Goal: Task Accomplishment & Management: Use online tool/utility

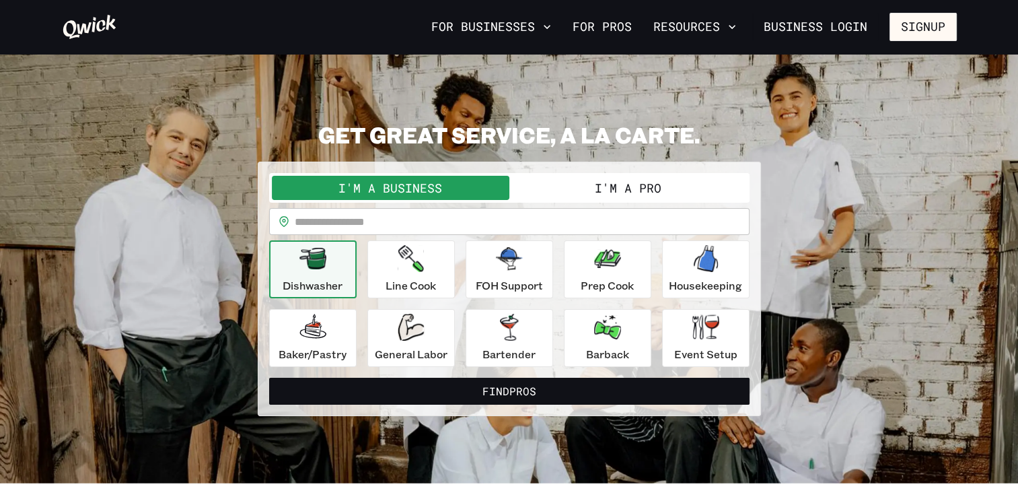
click at [608, 190] on button "I'm a Pro" at bounding box center [628, 188] width 238 height 24
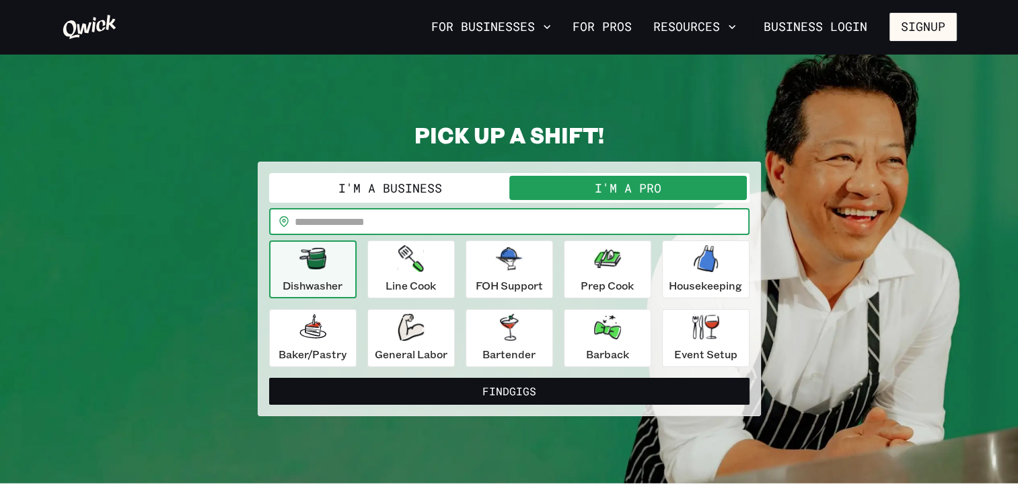
click at [448, 229] on input "text" at bounding box center [522, 221] width 455 height 27
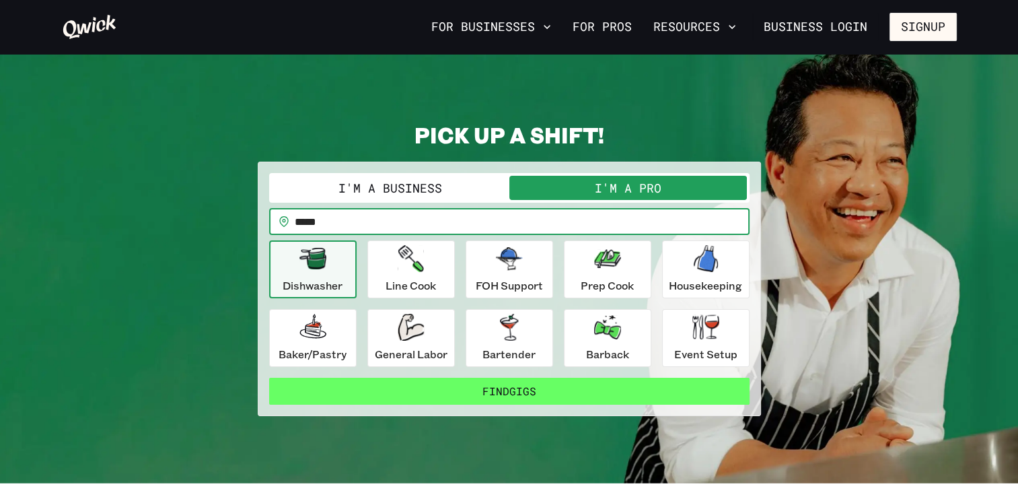
type input "*****"
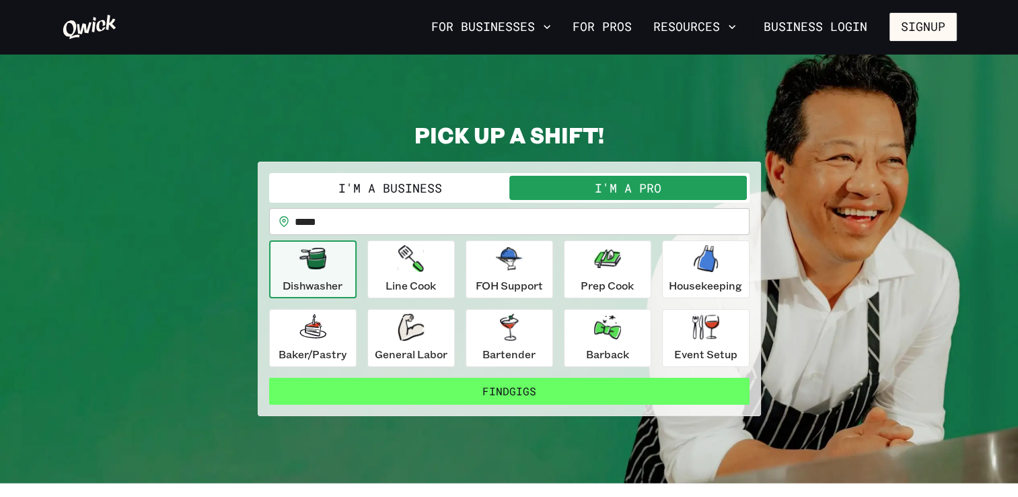
click at [578, 391] on button "Find Gigs" at bounding box center [509, 391] width 481 height 27
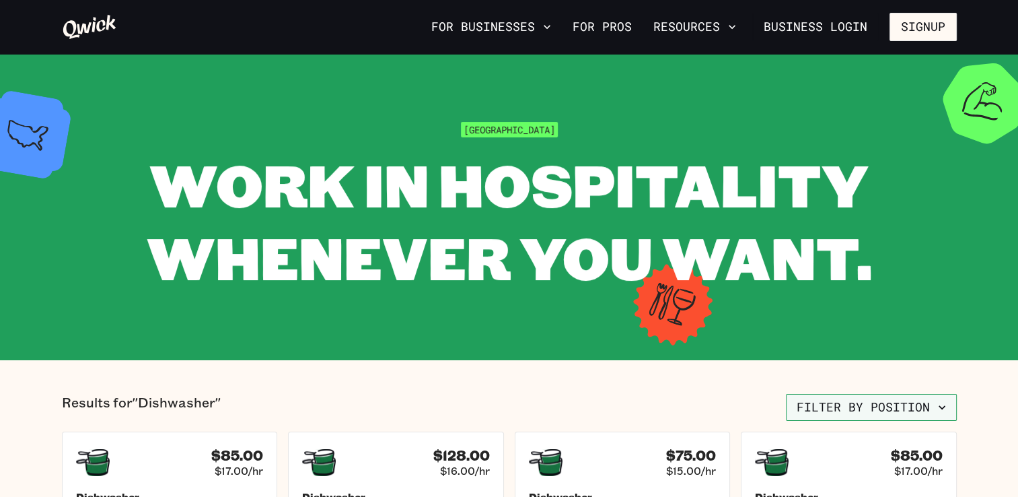
click at [921, 408] on button "Filter by position" at bounding box center [871, 407] width 171 height 27
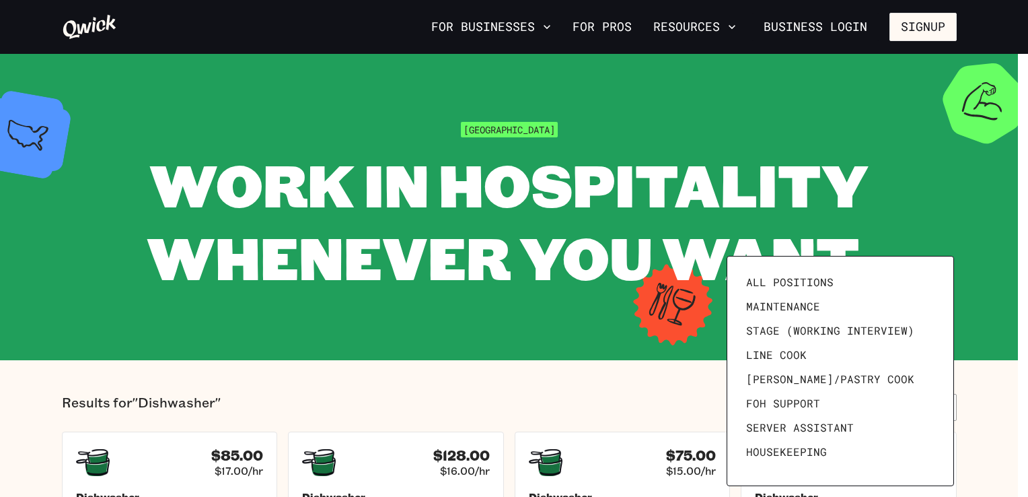
click at [1018, 70] on div at bounding box center [514, 248] width 1028 height 497
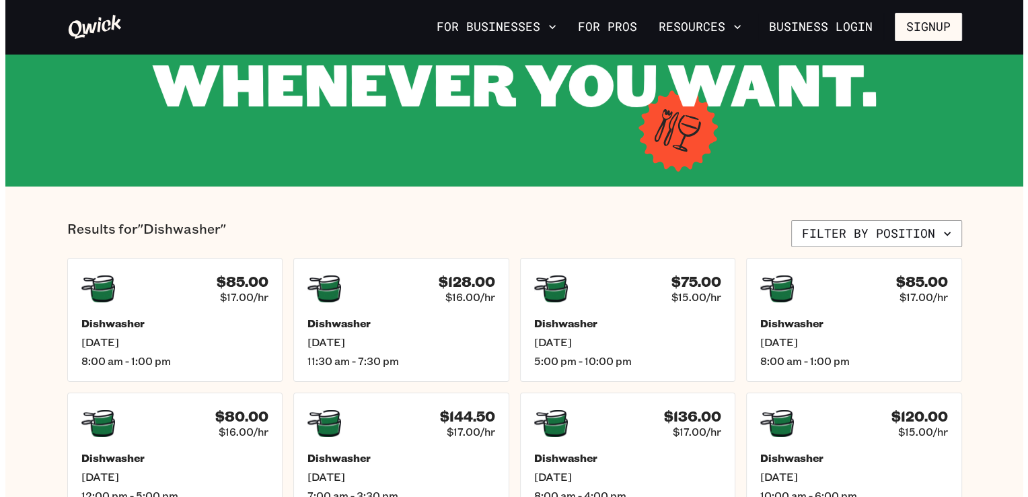
scroll to position [180, 0]
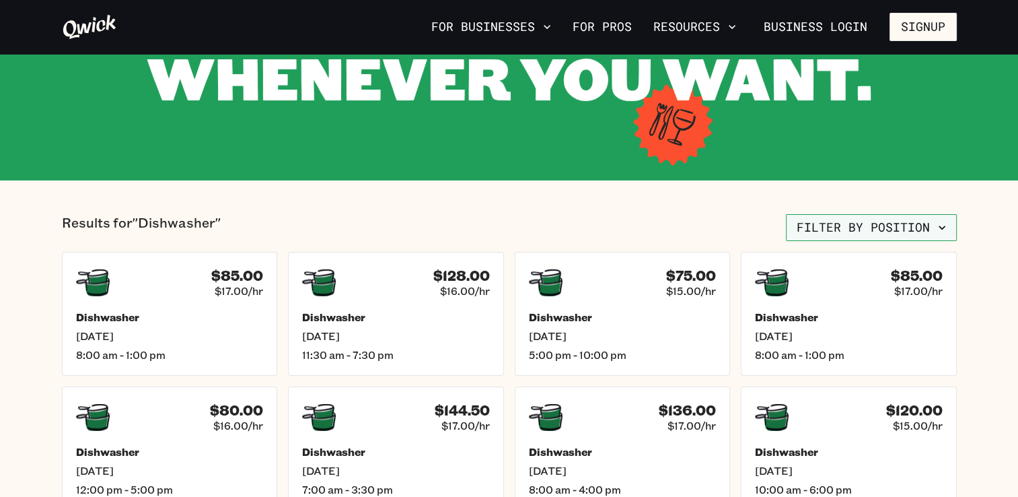
click at [879, 228] on button "Filter by position" at bounding box center [871, 227] width 171 height 27
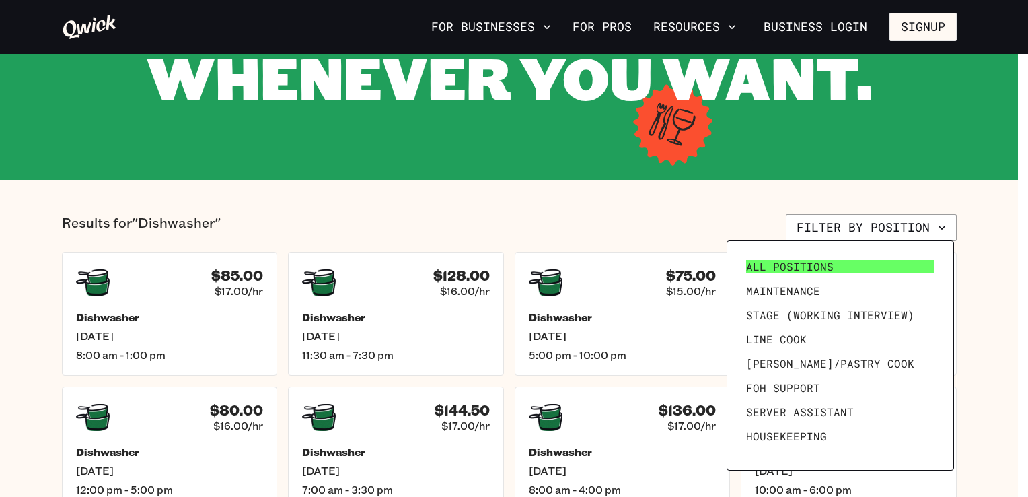
click at [816, 260] on span "All Positions" at bounding box center [789, 266] width 87 height 13
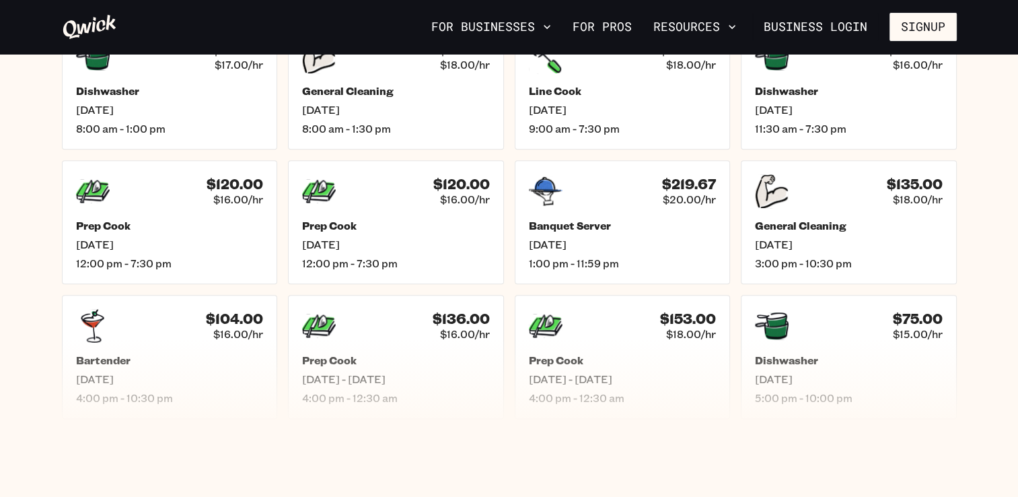
scroll to position [643, 0]
